Goal: Check status: Check status

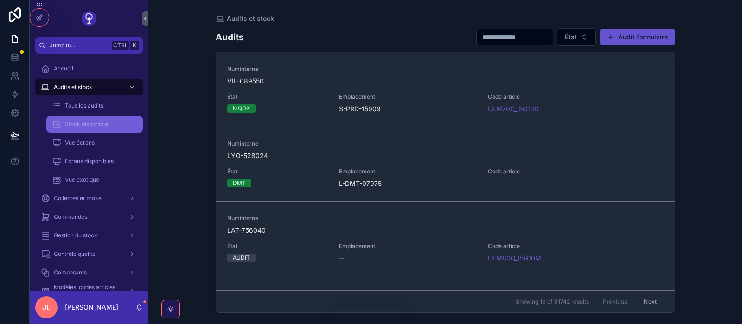
click at [90, 125] on span "Stock disponible" at bounding box center [86, 124] width 43 height 7
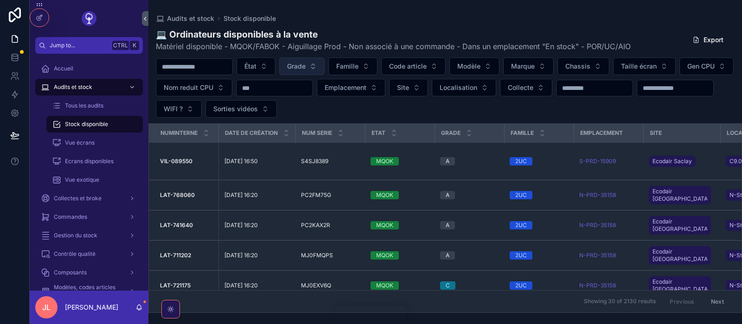
click at [306, 71] on span "Grade" at bounding box center [296, 66] width 19 height 9
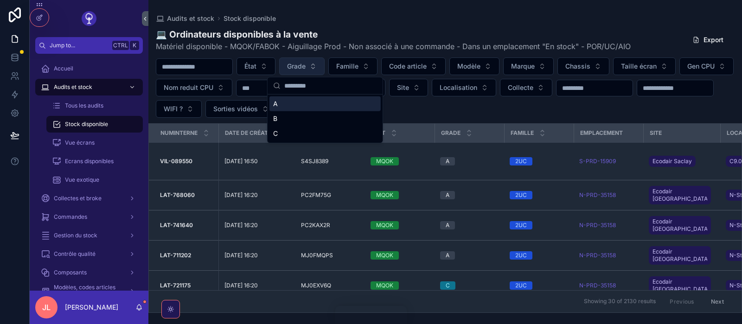
click at [306, 71] on span "Grade" at bounding box center [296, 66] width 19 height 9
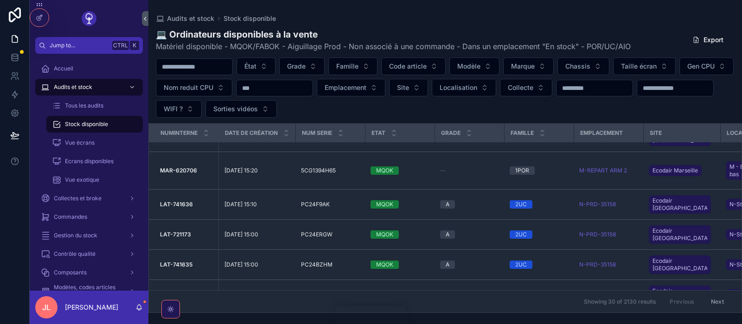
scroll to position [491, 0]
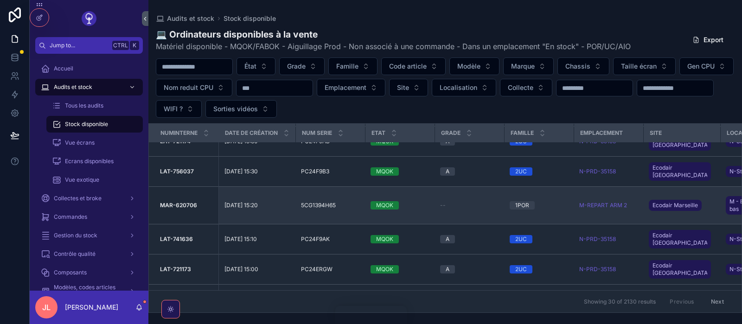
click at [247, 204] on span "[DATE] 15:20" at bounding box center [241, 205] width 33 height 7
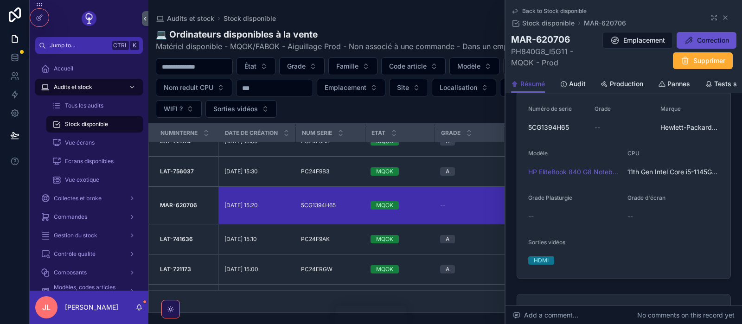
scroll to position [161, 0]
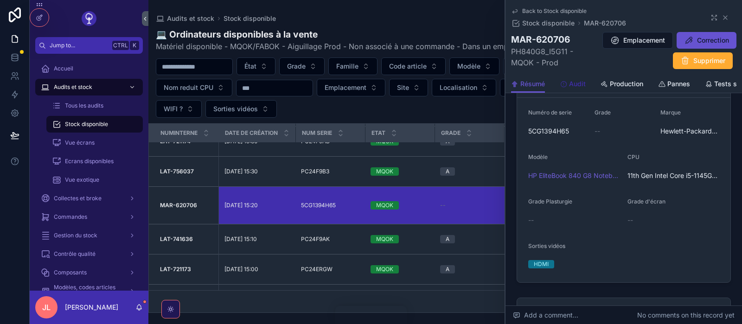
click at [570, 84] on span "Audit" at bounding box center [577, 83] width 17 height 9
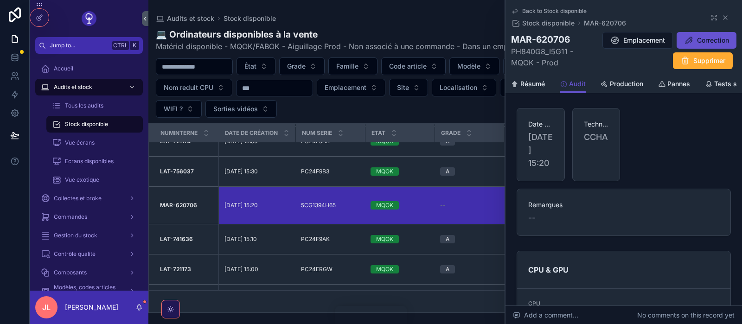
click at [602, 191] on div "Remarques --" at bounding box center [624, 212] width 214 height 47
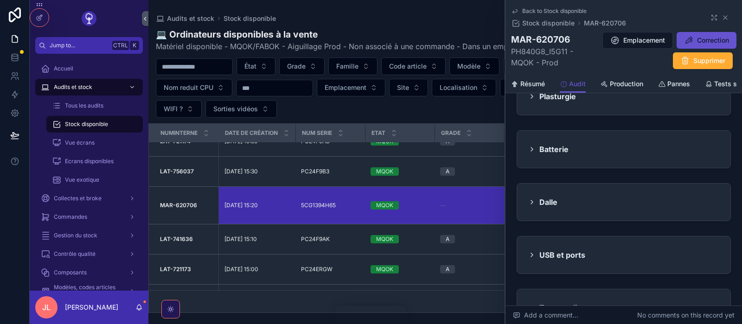
scroll to position [768, 0]
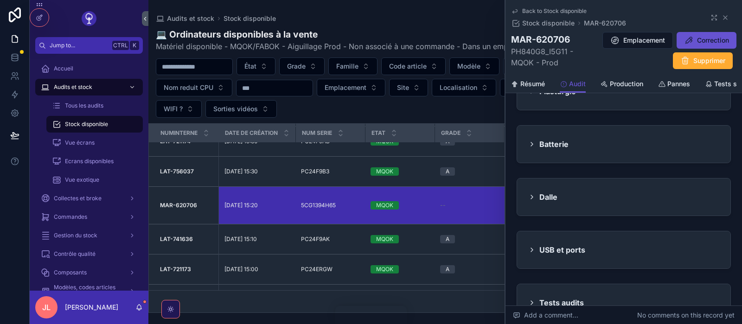
click at [536, 190] on div "Dalle" at bounding box center [543, 197] width 29 height 15
click at [530, 194] on icon "scrollable content" at bounding box center [532, 197] width 7 height 7
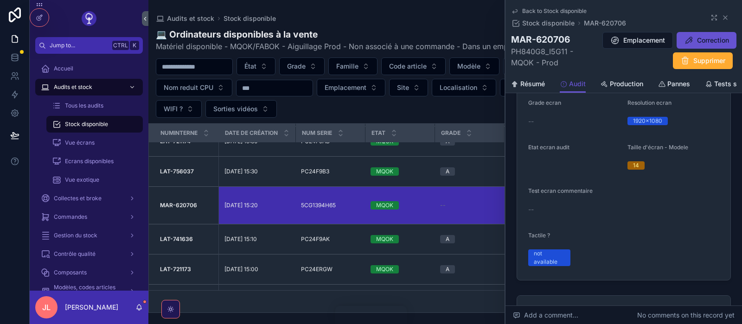
scroll to position [1030, 0]
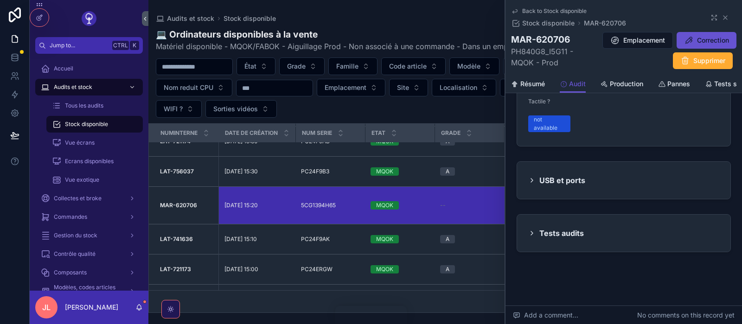
click at [548, 226] on h2 "Tests audits" at bounding box center [562, 233] width 45 height 15
click at [529, 230] on icon "scrollable content" at bounding box center [532, 233] width 7 height 7
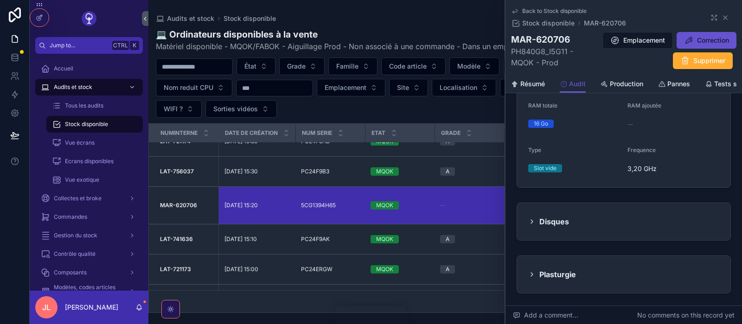
scroll to position [543, 0]
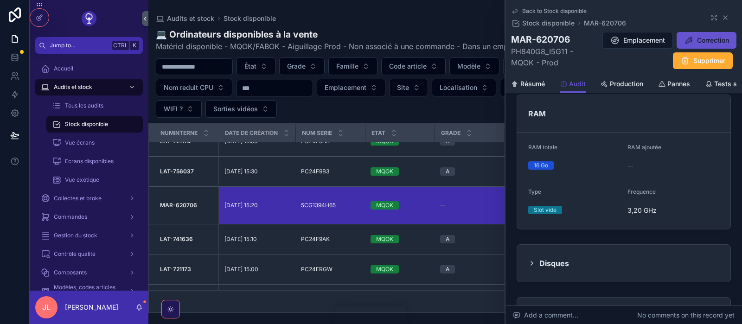
click at [549, 256] on h2 "Disques" at bounding box center [555, 263] width 30 height 15
click at [536, 256] on div "Disques" at bounding box center [549, 263] width 41 height 15
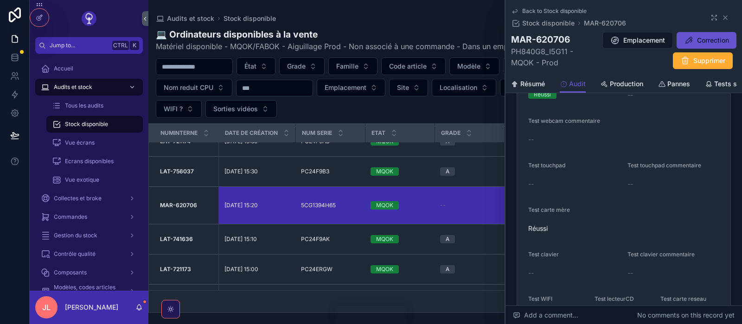
scroll to position [543, 0]
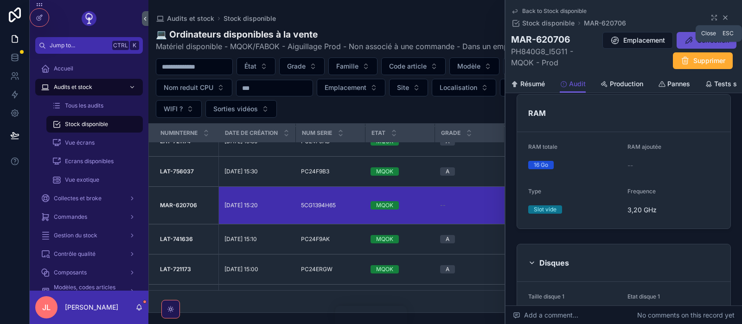
click at [728, 16] on icon "scrollable content" at bounding box center [726, 18] width 4 height 4
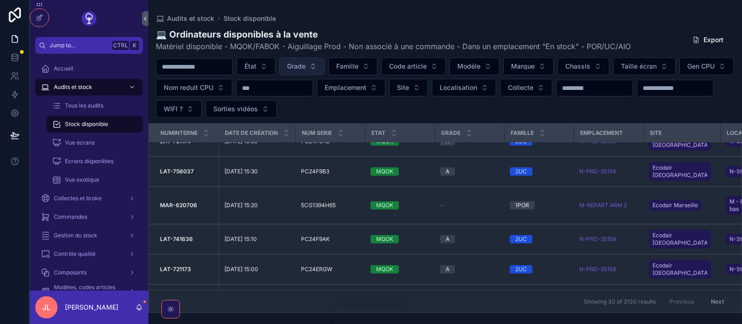
click at [306, 67] on span "Grade" at bounding box center [296, 66] width 19 height 9
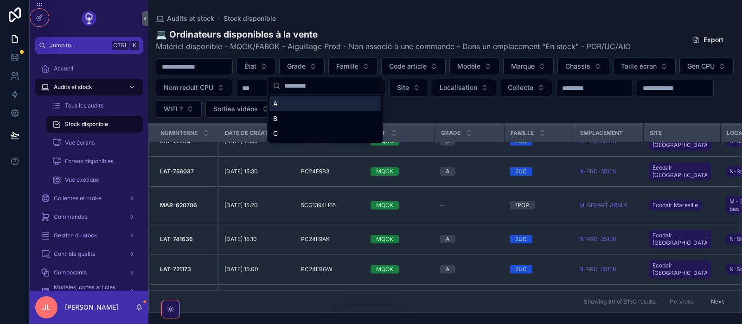
click at [386, 21] on div "Audits et stock Stock disponible" at bounding box center [445, 18] width 579 height 7
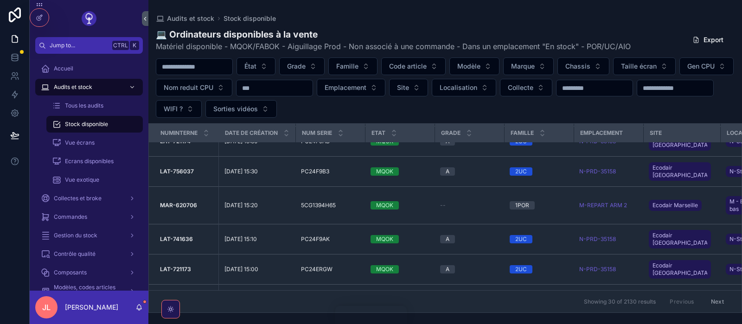
scroll to position [626, 0]
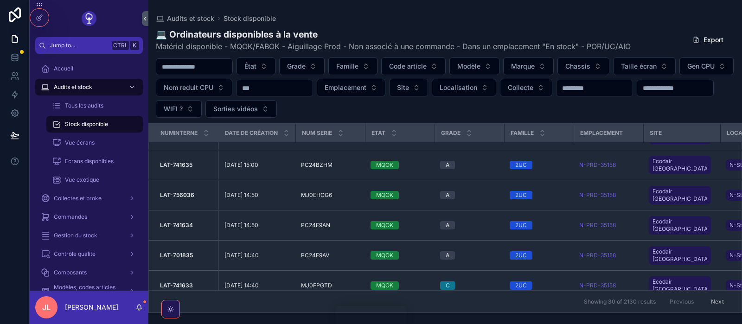
click at [742, 292] on div "Numinterne Date de création Num serie Etat Grade Famille Emplacement Site Local…" at bounding box center [445, 218] width 594 height 190
click at [99, 238] on div "Gestion du stock" at bounding box center [89, 235] width 97 height 15
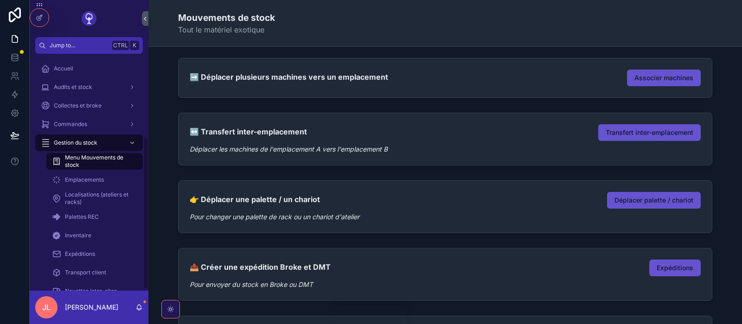
scroll to position [132, 0]
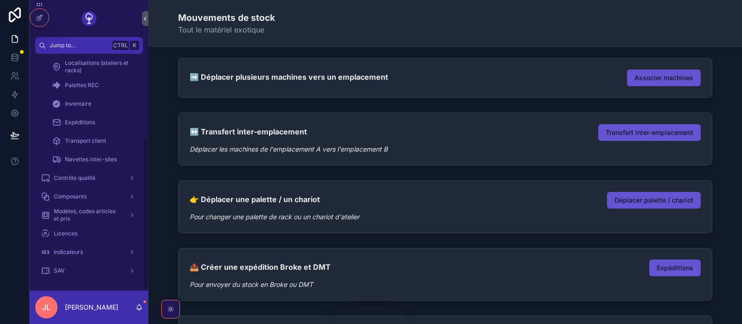
click at [147, 217] on div "Accueil Audits et stock Collectes et broke Commandes Gestion du stock Menu Mouv…" at bounding box center [89, 104] width 119 height 353
click at [76, 207] on div "Modèles, codes articles et prix" at bounding box center [89, 215] width 119 height 19
click at [71, 211] on span "Modèles, codes articles et prix" at bounding box center [88, 215] width 68 height 15
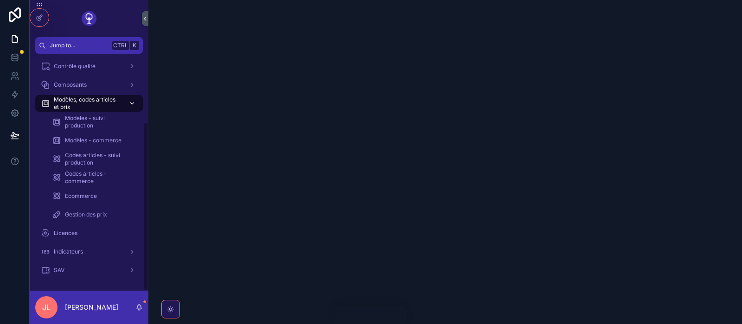
scroll to position [95, 0]
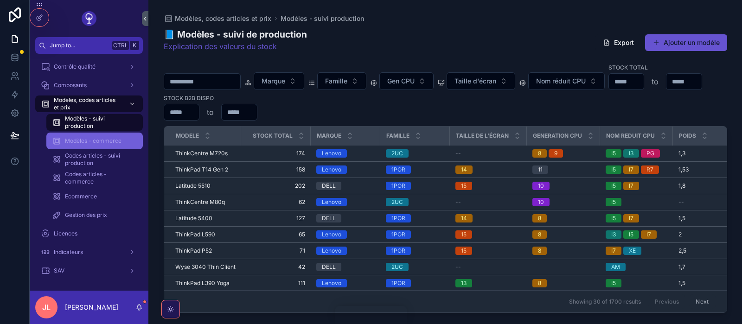
click at [91, 149] on link "Modèles - commerce" at bounding box center [94, 141] width 97 height 17
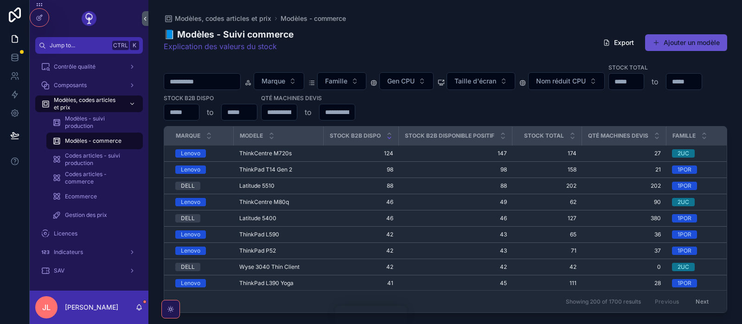
click at [614, 95] on div "Marque Famille Gen CPU Taille d'écran Nom réduit CPU Stock total to Stock B2B d…" at bounding box center [446, 92] width 564 height 58
click at [483, 100] on div "Marque Famille Gen CPU Taille d'écran Nom réduit CPU Stock total to Stock B2B d…" at bounding box center [446, 92] width 564 height 58
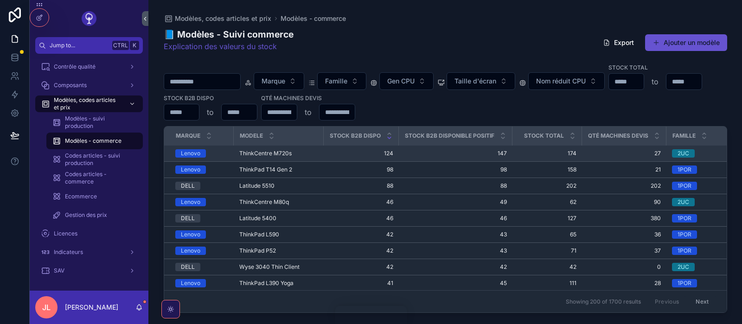
click at [459, 150] on span "147" at bounding box center [456, 153] width 103 height 7
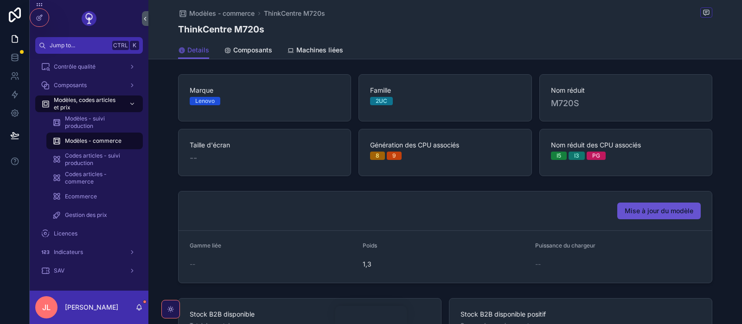
click at [397, 153] on span "9" at bounding box center [394, 156] width 15 height 8
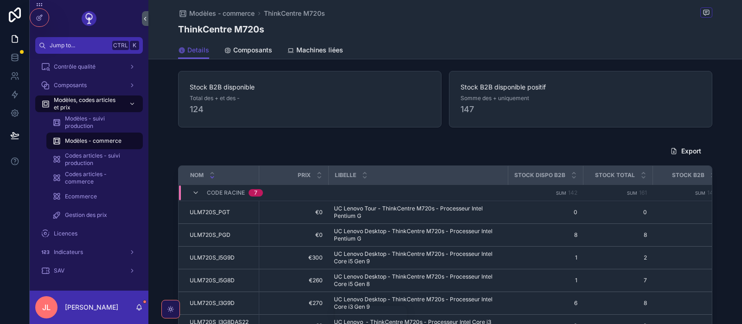
scroll to position [218, 0]
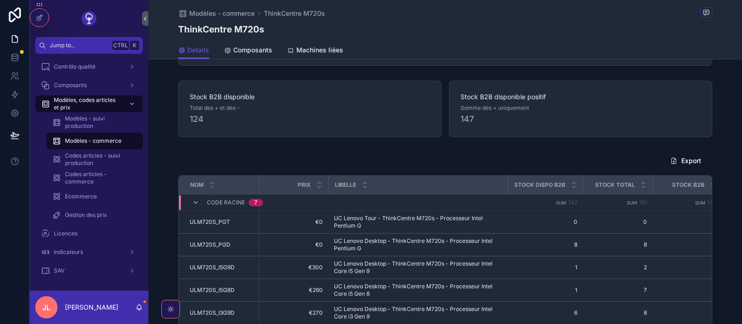
click at [447, 160] on div "Export" at bounding box center [445, 161] width 535 height 18
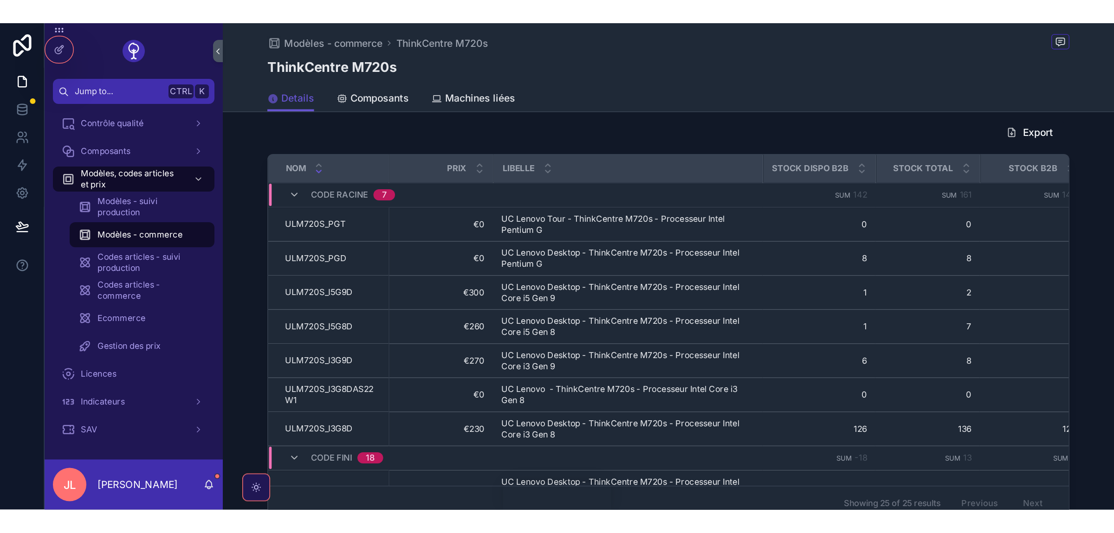
scroll to position [307, 0]
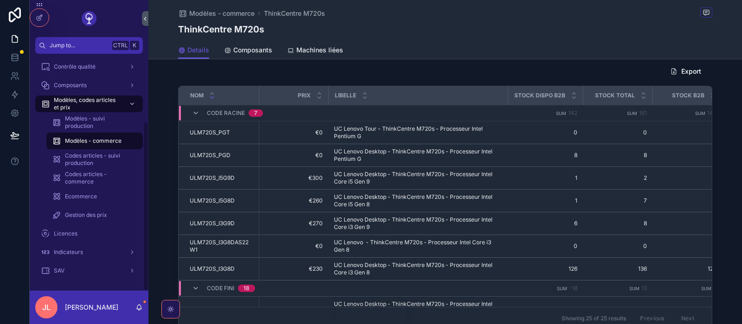
click at [169, 152] on div "Export Nom Prix Libelle Stock dispo B2B Stock total Stock B2B Stock presta Code…" at bounding box center [445, 196] width 594 height 275
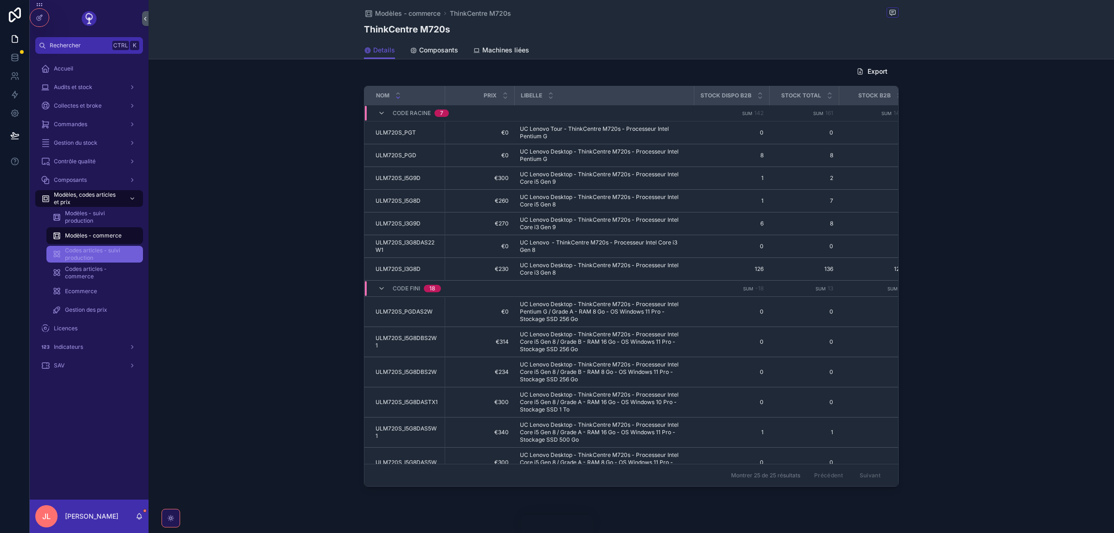
scroll to position [0, 0]
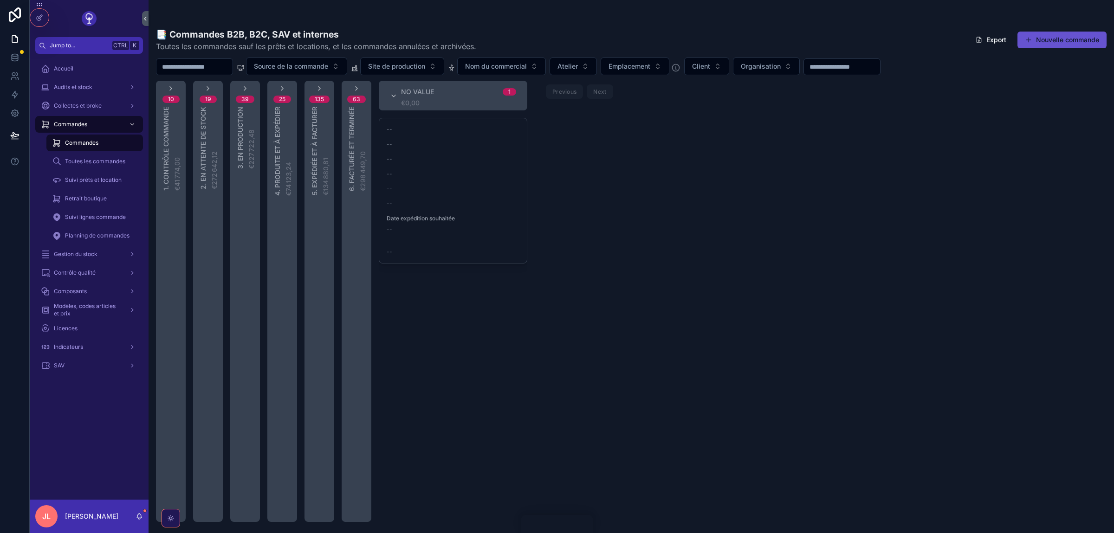
click at [194, 71] on input "scrollable content" at bounding box center [194, 66] width 76 height 13
paste input "**********"
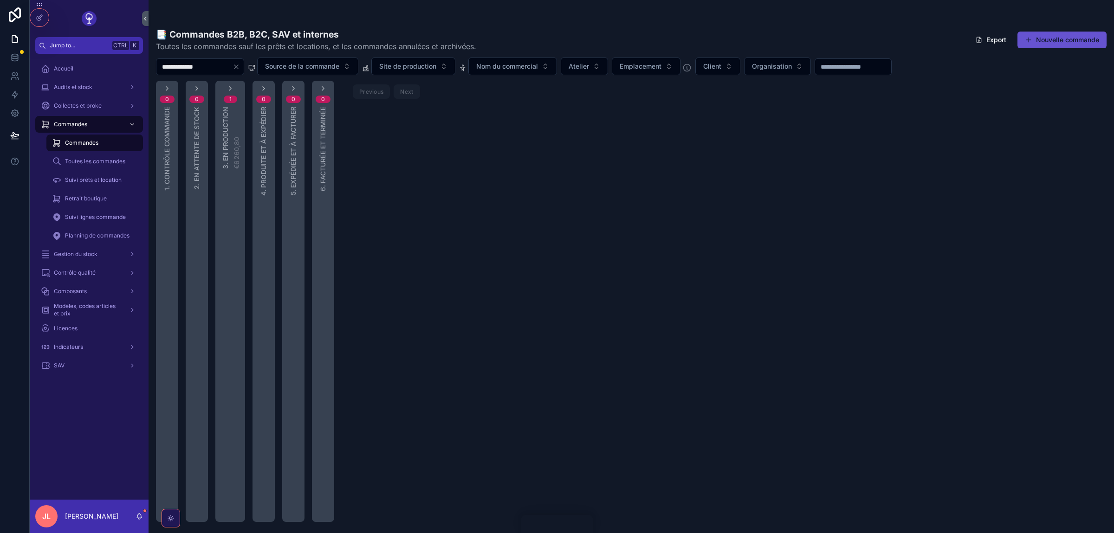
type input "**********"
click at [226, 88] on div "1 3. En production €6 260,80" at bounding box center [230, 126] width 30 height 84
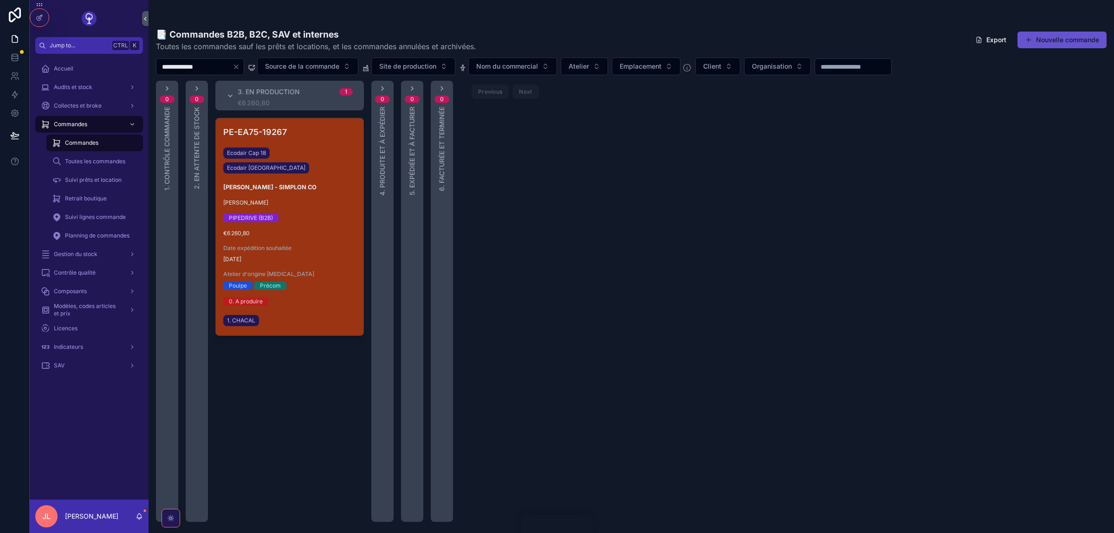
click at [308, 213] on div "PE-EA75-19267 Ecodair Cap 18 Ecodair Nantes FREDERIC PINON - SIMPLON CO Pierre-…" at bounding box center [290, 226] width 148 height 217
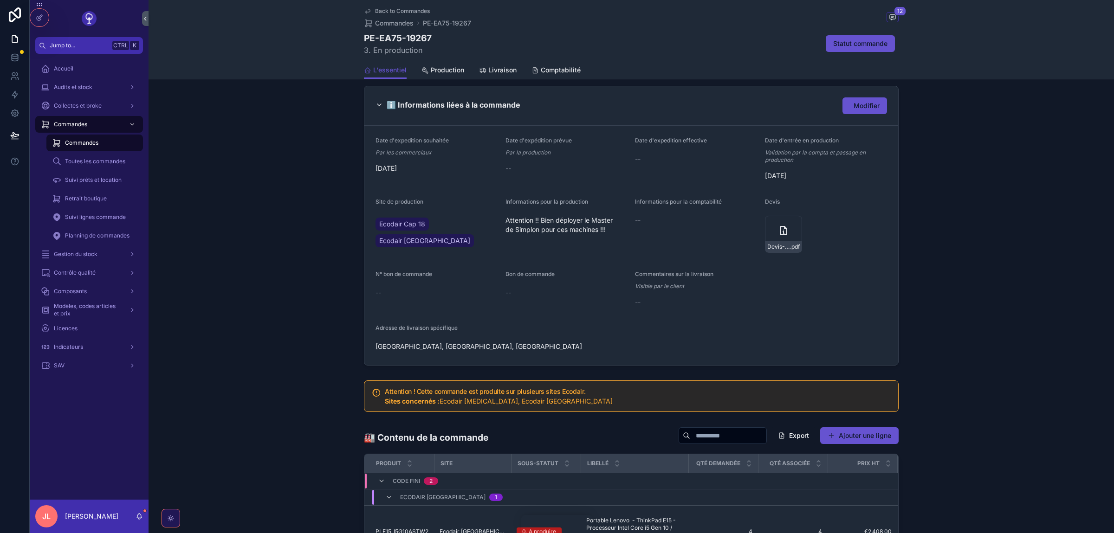
scroll to position [209, 0]
